Goal: Task Accomplishment & Management: Manage account settings

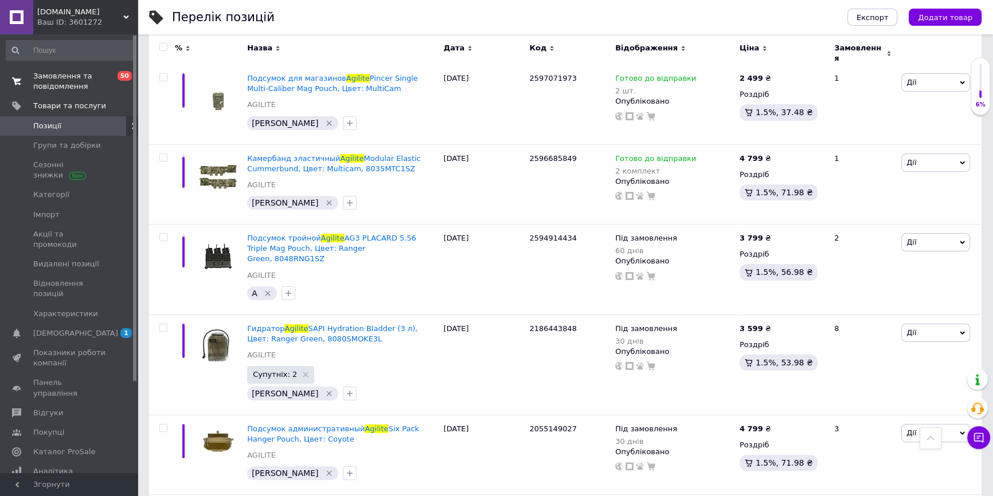
click at [62, 80] on span "Замовлення та повідомлення" at bounding box center [69, 81] width 73 height 21
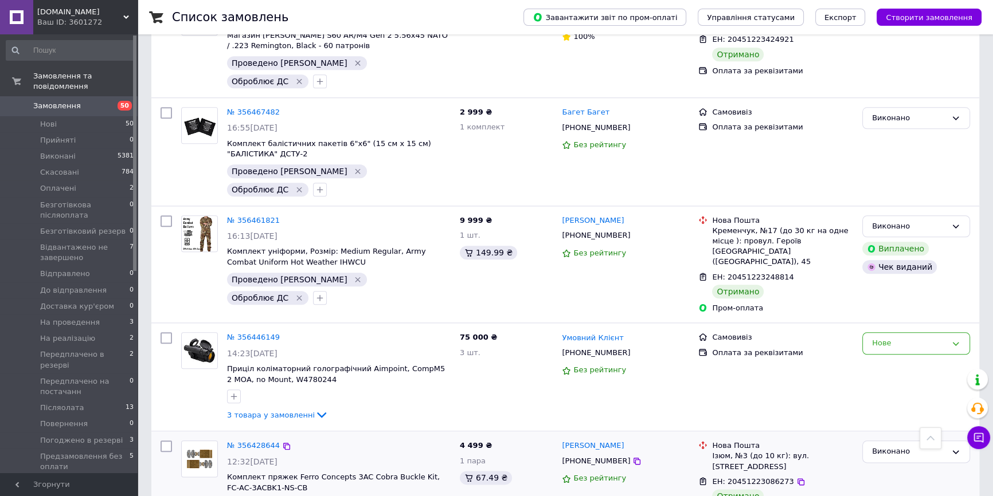
scroll to position [1608, 0]
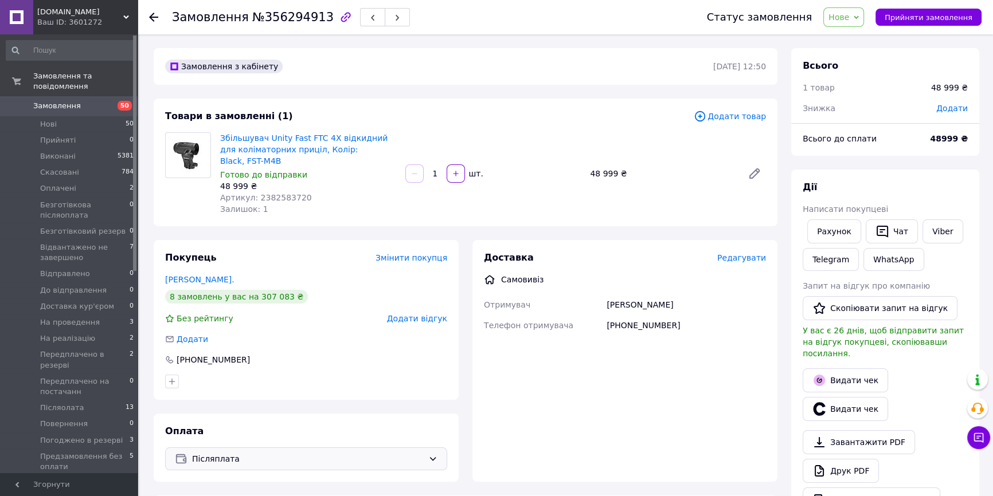
scroll to position [268, 0]
click at [962, 107] on span "Додати" at bounding box center [952, 108] width 32 height 9
click at [888, 155] on input "text" at bounding box center [872, 154] width 68 height 23
type input "3999"
click at [928, 190] on button "Зберегти" at bounding box center [928, 186] width 57 height 23
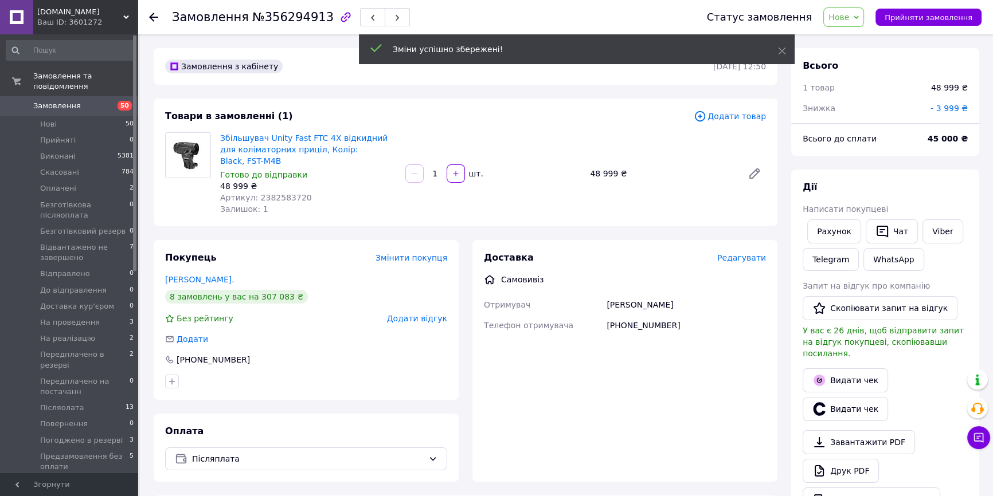
scroll to position [296, 0]
click at [288, 16] on span "№356294913" at bounding box center [292, 17] width 81 height 14
copy span "356294913"
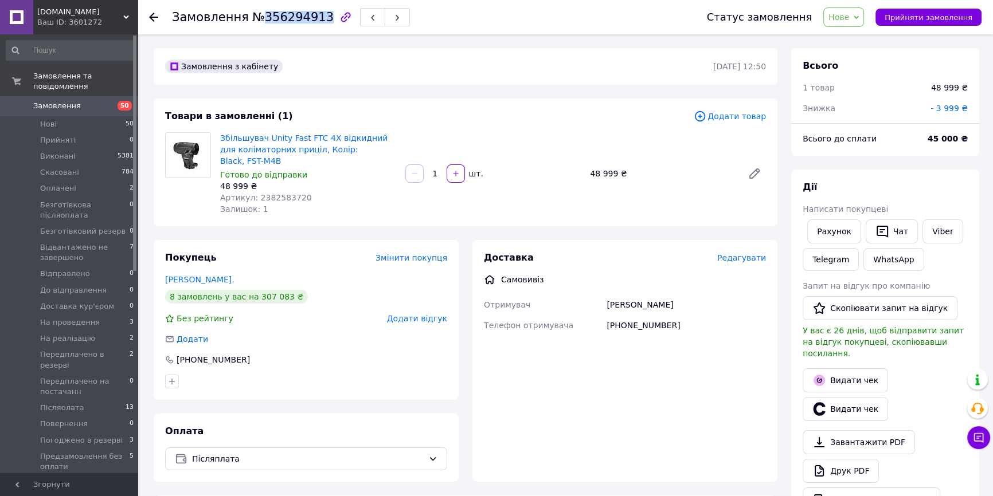
click at [270, 15] on span "№356294913" at bounding box center [292, 17] width 81 height 14
click at [837, 29] on div "Статус замовлення Нове Прийнято Виконано Скасовано Оплачено Безготівкова післяо…" at bounding box center [832, 17] width 297 height 34
click at [848, 21] on span "Нове" at bounding box center [838, 17] width 21 height 9
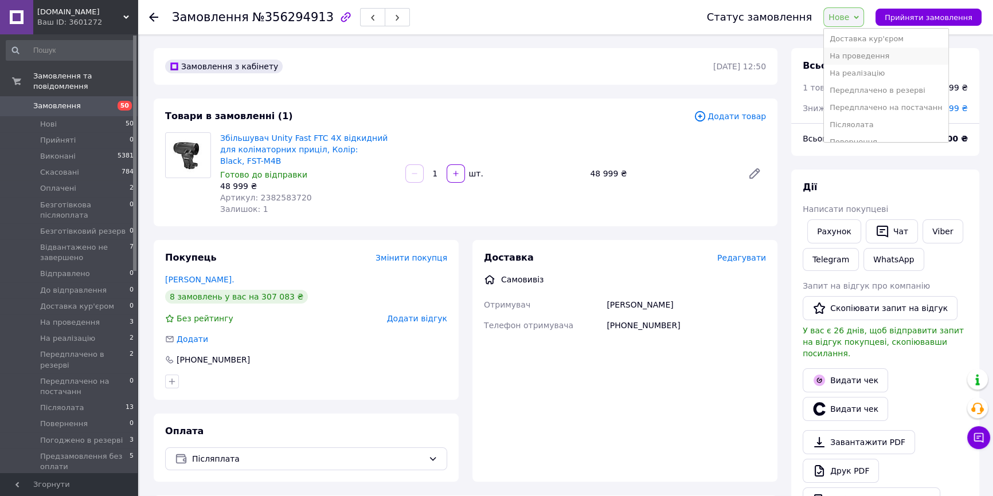
click at [901, 49] on li "На проведення" at bounding box center [885, 56] width 124 height 17
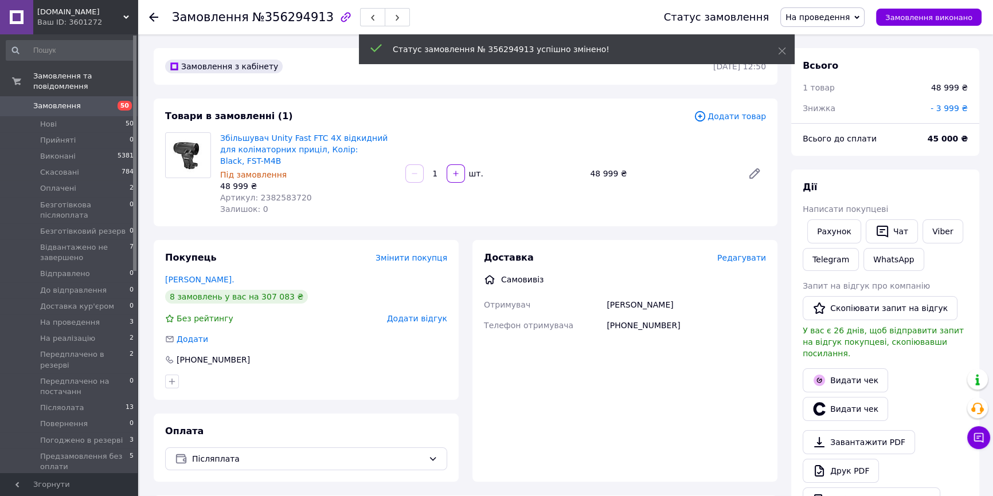
scroll to position [323, 0]
click at [374, 453] on span "Післяплата" at bounding box center [308, 459] width 232 height 13
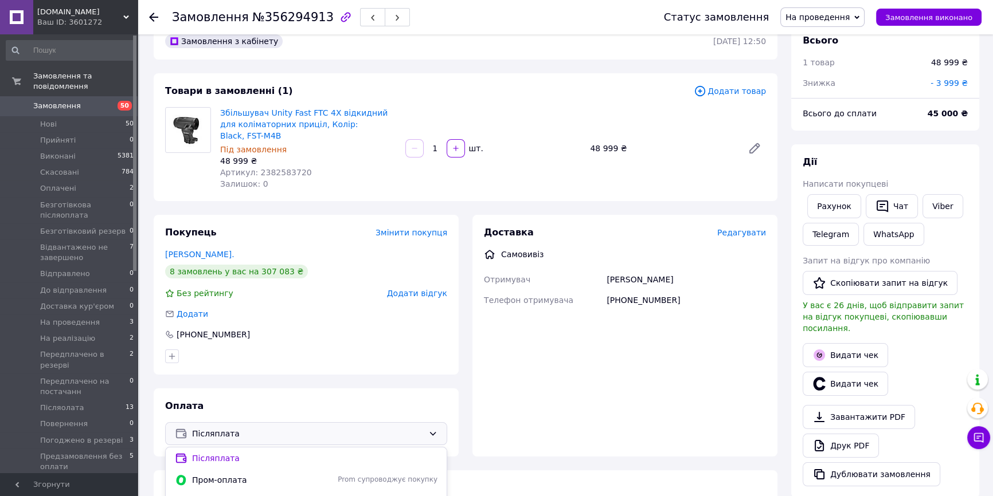
scroll to position [156, 0]
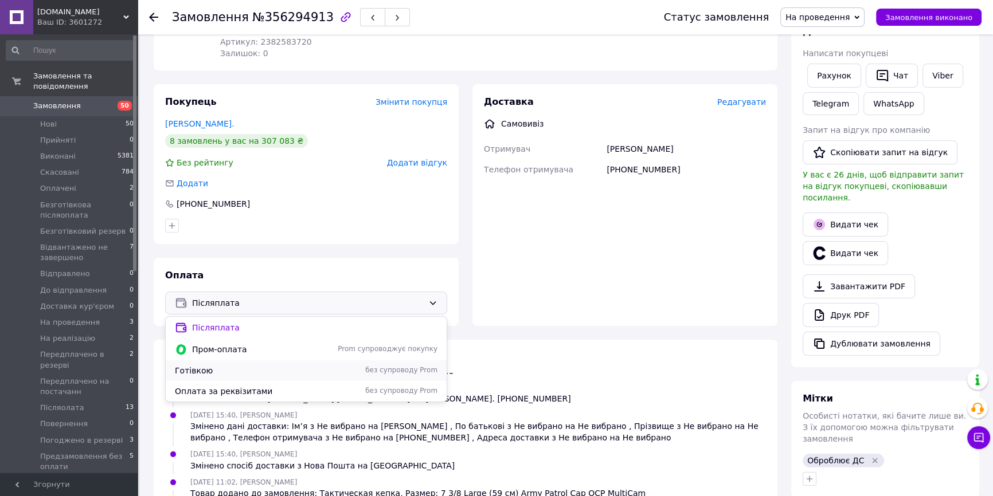
click at [280, 365] on div "Готівкою без супроводу Prom" at bounding box center [306, 370] width 281 height 21
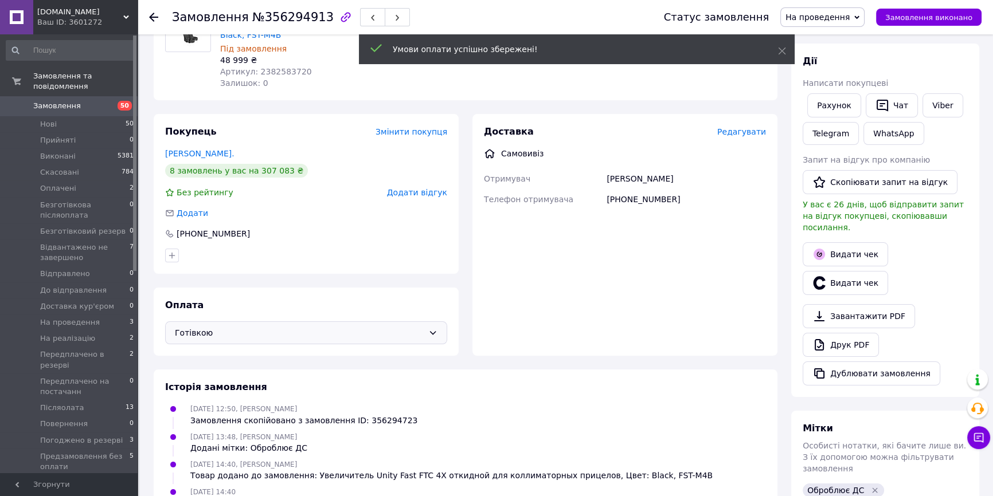
scroll to position [0, 0]
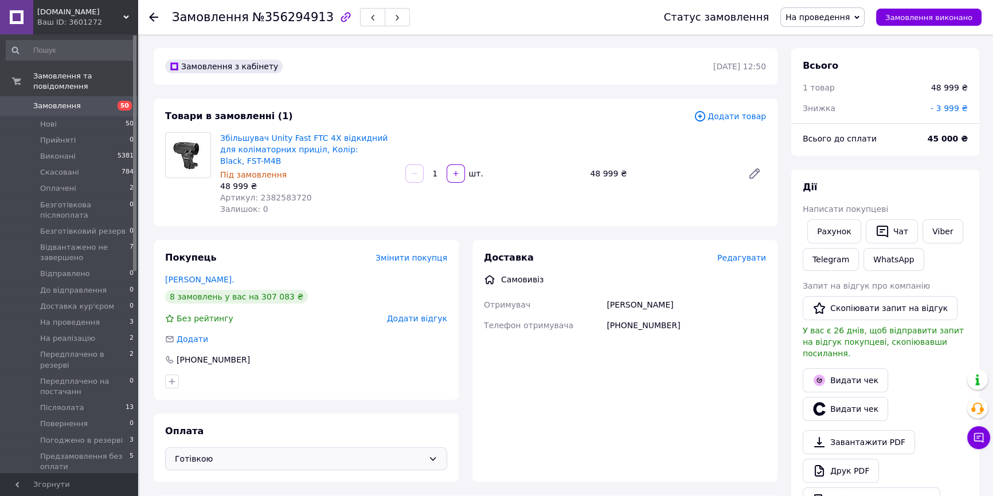
click at [62, 101] on span "Замовлення" at bounding box center [57, 106] width 48 height 10
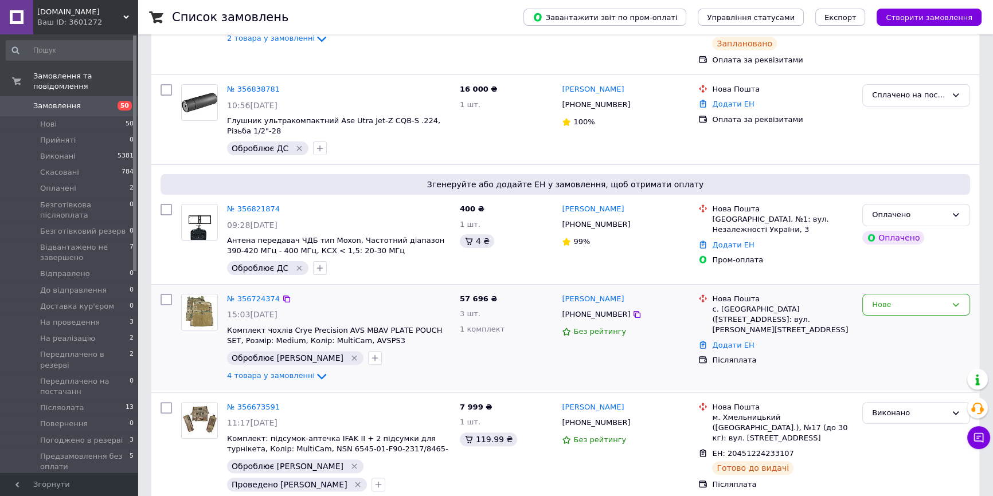
scroll to position [364, 0]
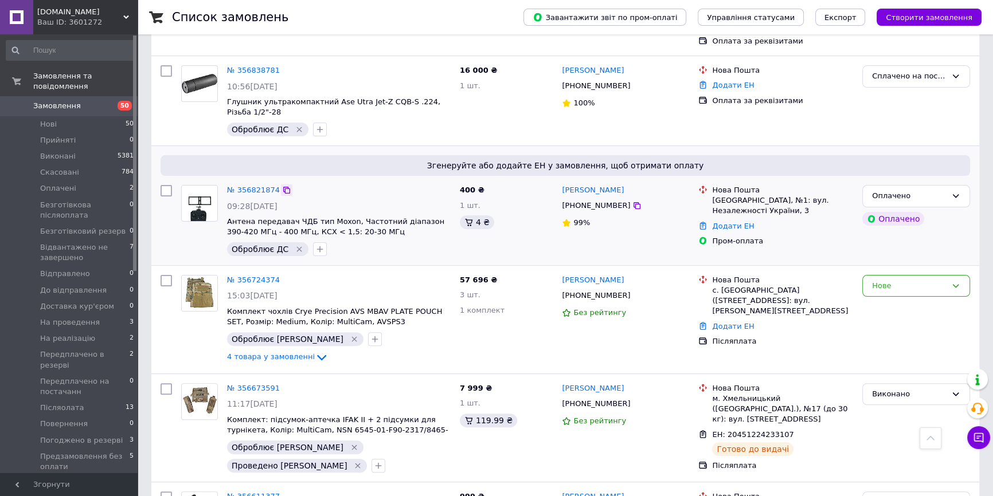
click at [284, 186] on icon at bounding box center [286, 190] width 9 height 9
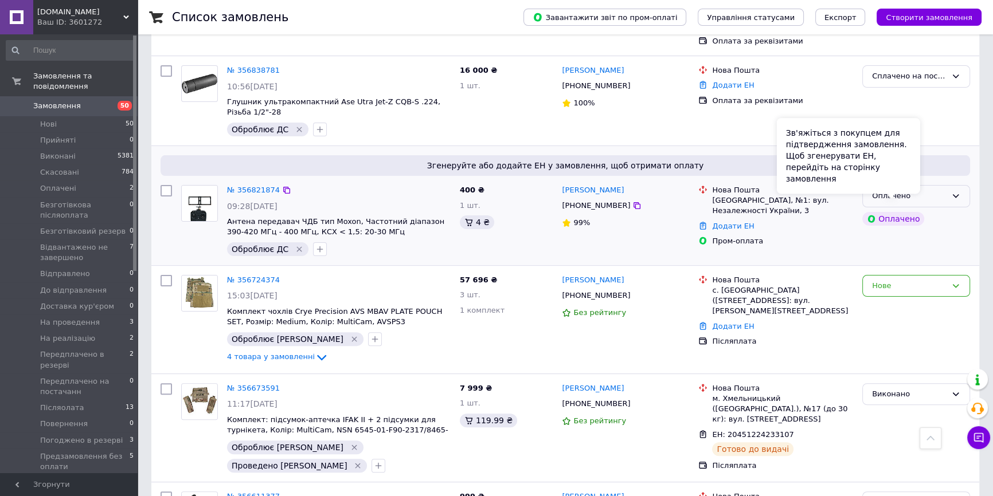
click at [917, 187] on div "Зв'яжіться з покупцем для підтвердження замовлення. Щоб згенерувати ЕН, перейді…" at bounding box center [847, 156] width 143 height 76
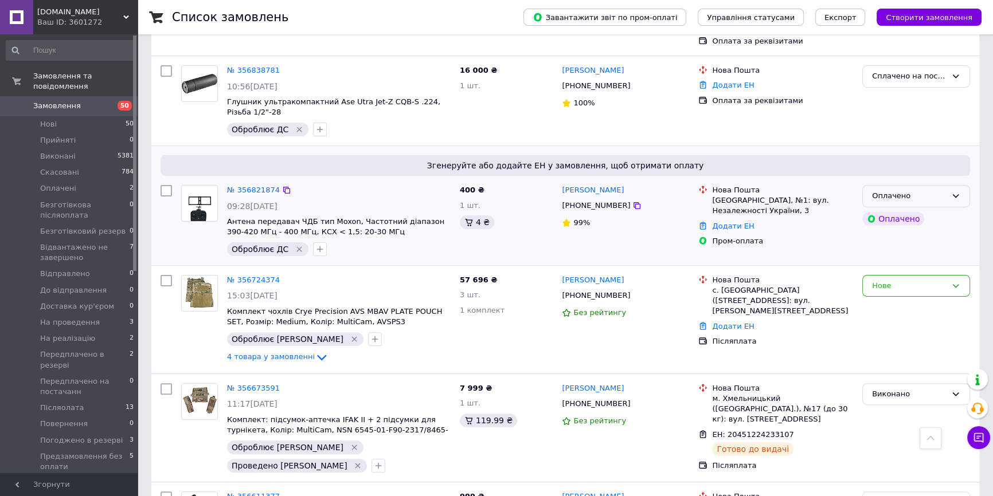
click at [938, 195] on div "Оплачено" at bounding box center [916, 196] width 108 height 22
click at [909, 214] on li "На проведення" at bounding box center [915, 224] width 107 height 21
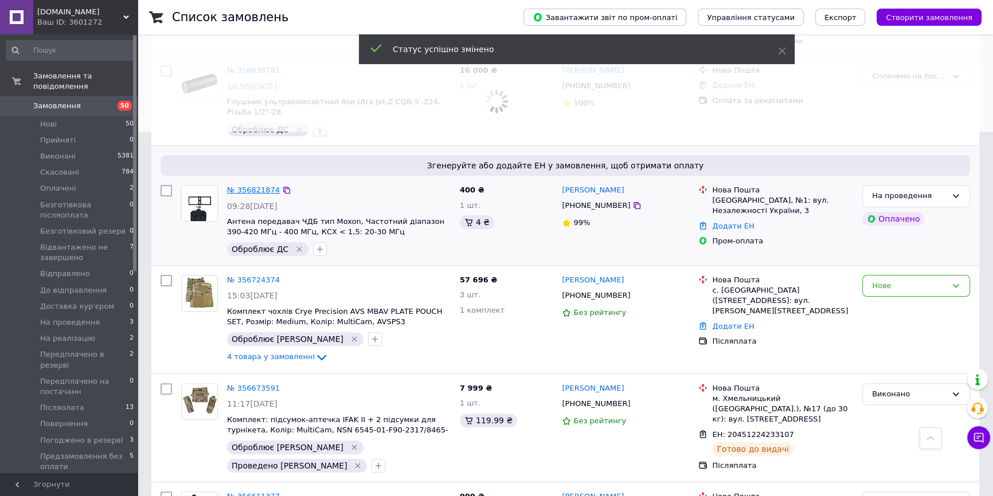
click at [259, 186] on link "№ 356821874" at bounding box center [253, 190] width 53 height 9
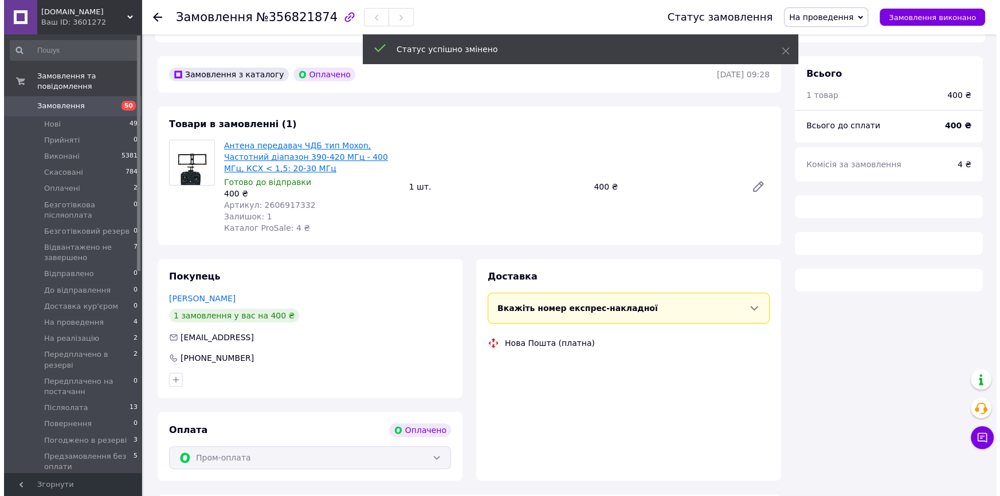
scroll to position [364, 0]
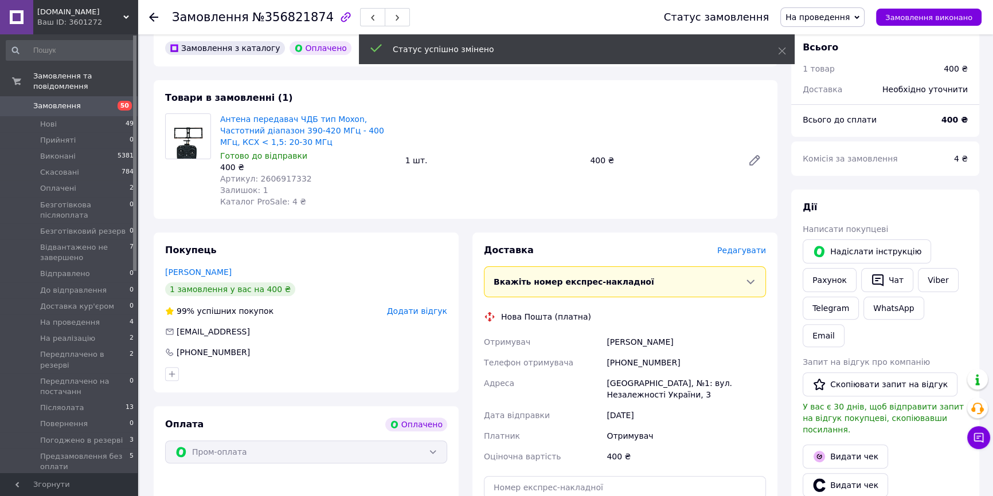
click at [301, 20] on span "№356821874" at bounding box center [292, 17] width 81 height 14
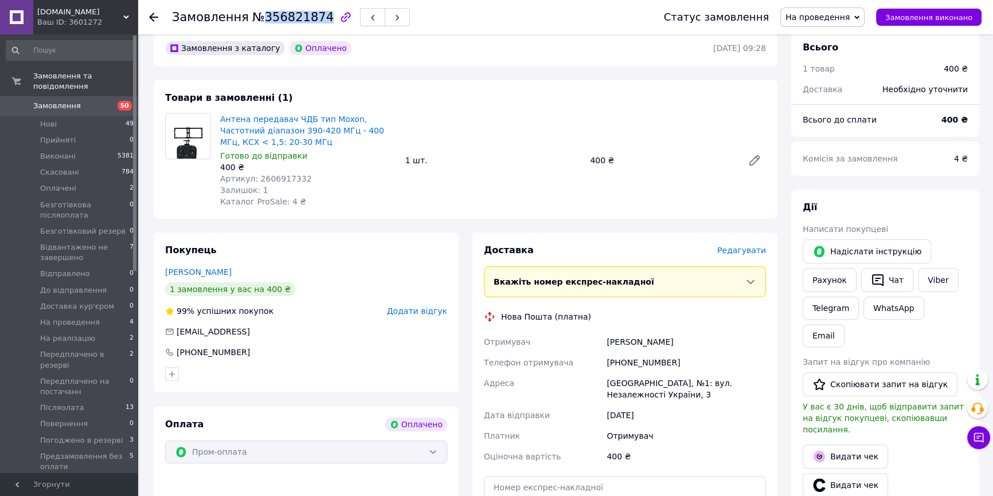
copy span "356821874"
click at [756, 246] on span "Редагувати" at bounding box center [741, 250] width 49 height 9
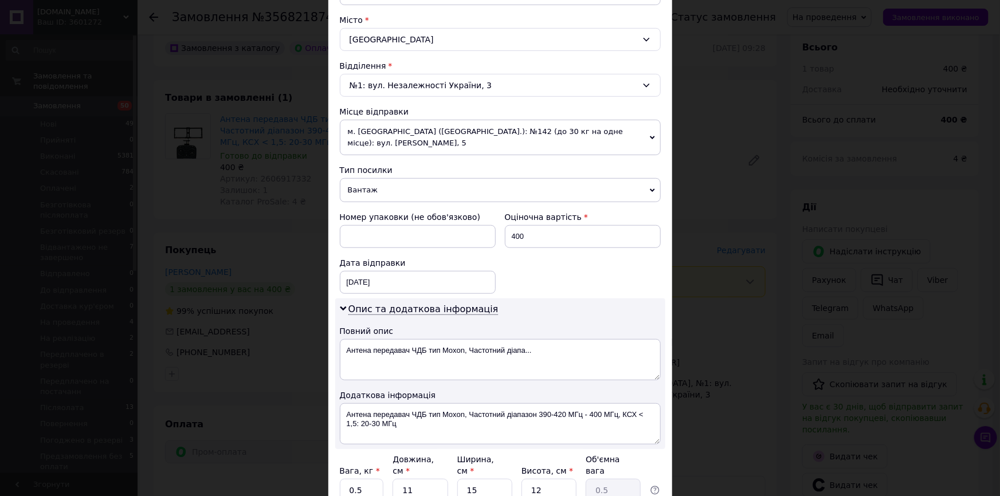
scroll to position [312, 0]
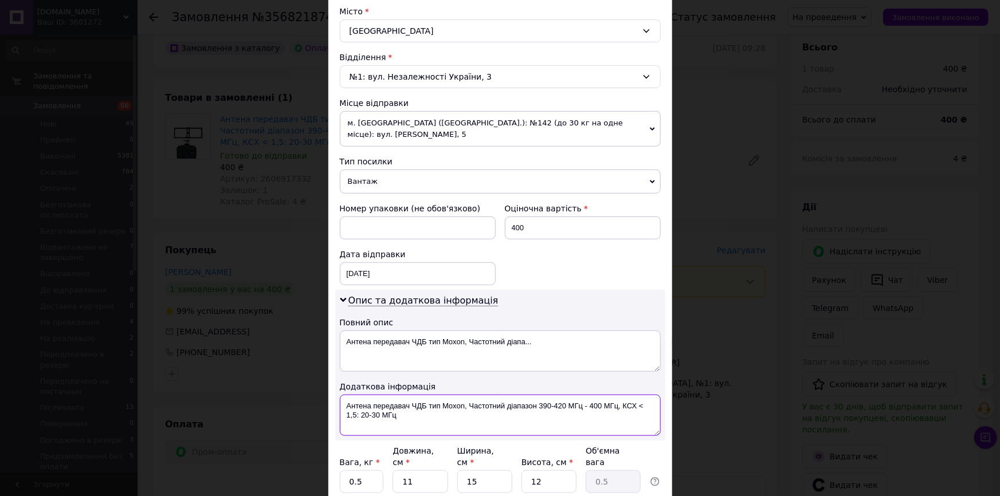
click at [462, 397] on textarea "Антена передавач ЧДБ тип Moxon, Частотний діапазон 390-420 МГц - 400 МГц, КСХ <…" at bounding box center [500, 415] width 321 height 41
paste textarea "356821874"
type textarea "356821874"
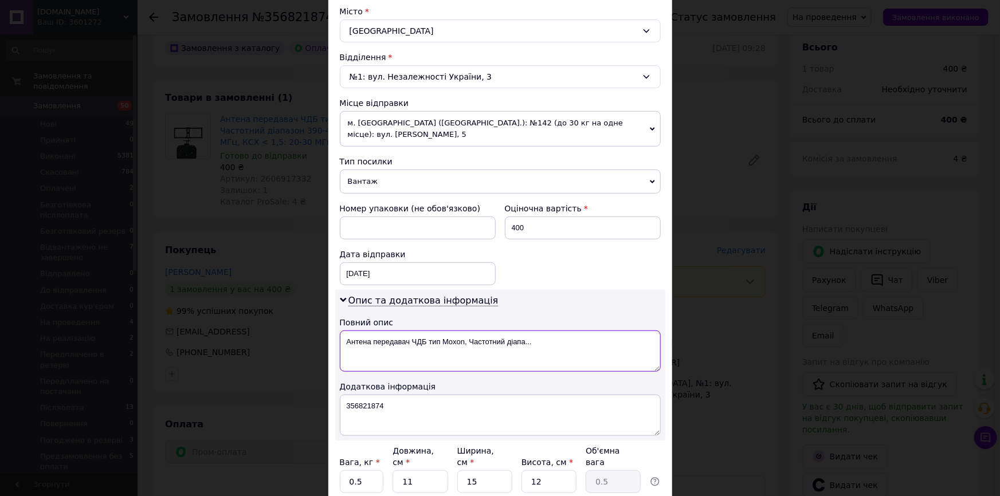
drag, startPoint x: 462, startPoint y: 330, endPoint x: 565, endPoint y: 334, distance: 102.7
click at [565, 333] on textarea "Антена передавач ЧДБ тип Moxon, Частотний діапа..." at bounding box center [500, 351] width 321 height 41
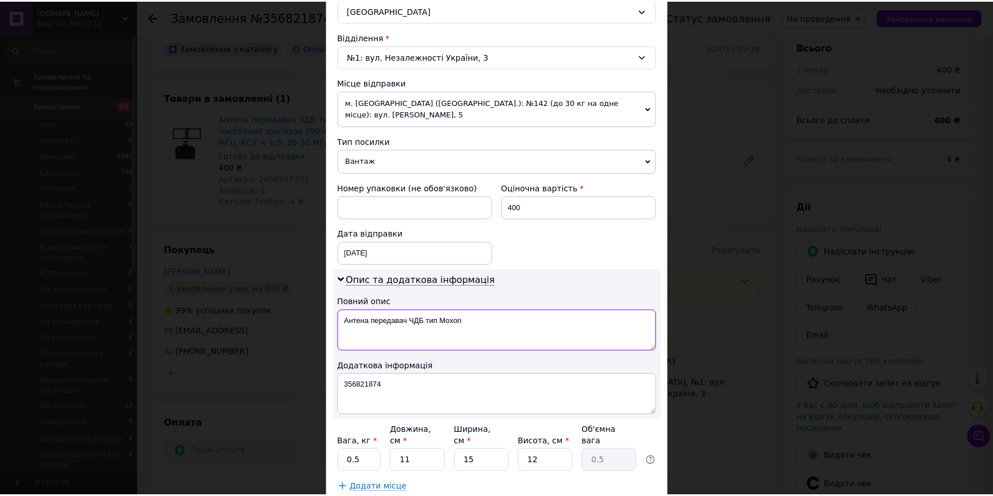
scroll to position [391, 0]
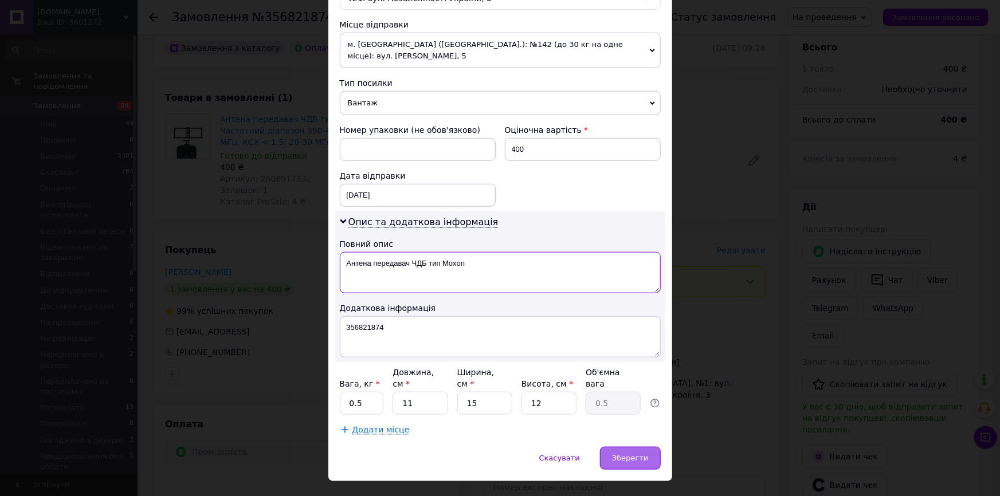
type textarea "Антена передавач ЧДБ тип Moxon"
click at [646, 454] on span "Зберегти" at bounding box center [630, 458] width 36 height 9
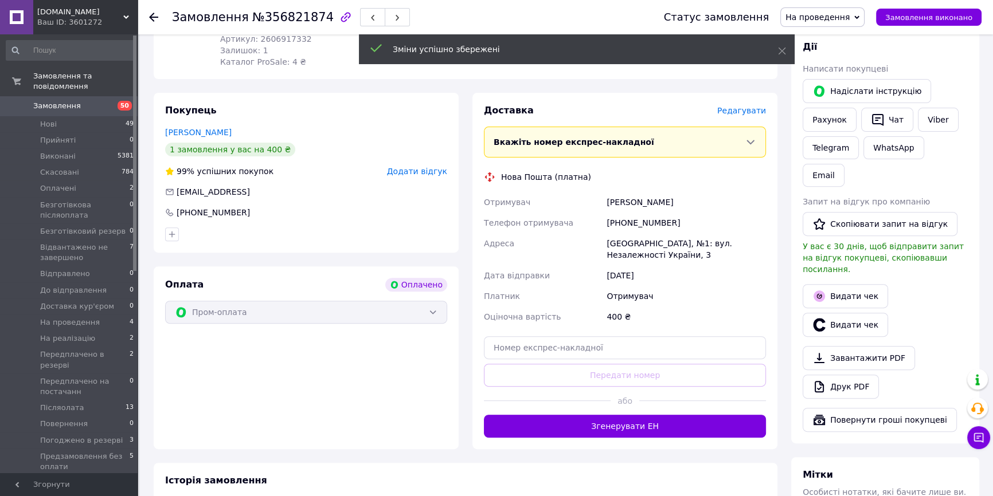
scroll to position [573, 0]
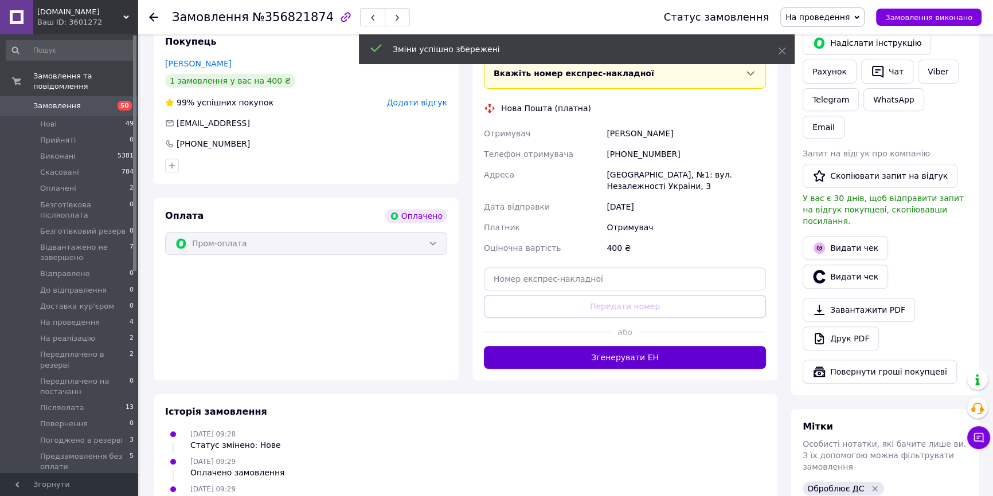
click at [682, 346] on button "Згенерувати ЕН" at bounding box center [625, 357] width 282 height 23
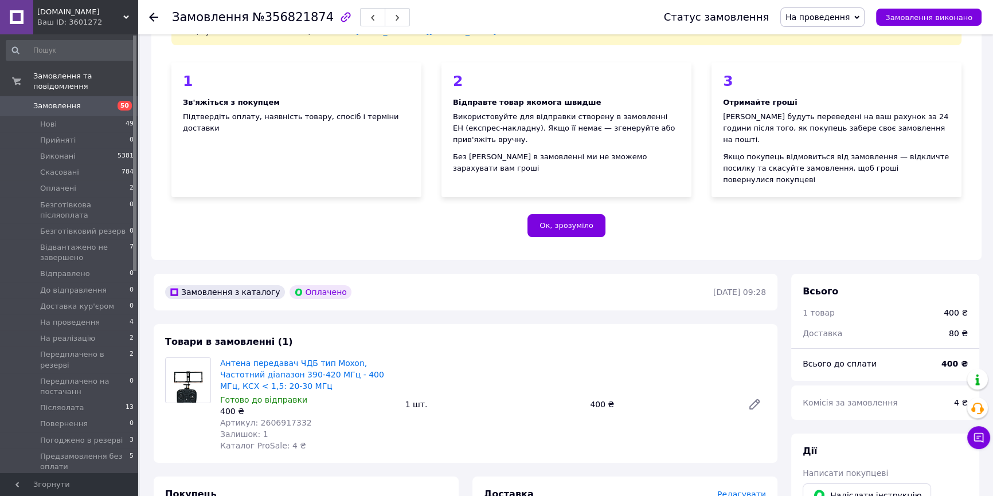
scroll to position [104, 0]
